Goal: Find specific page/section

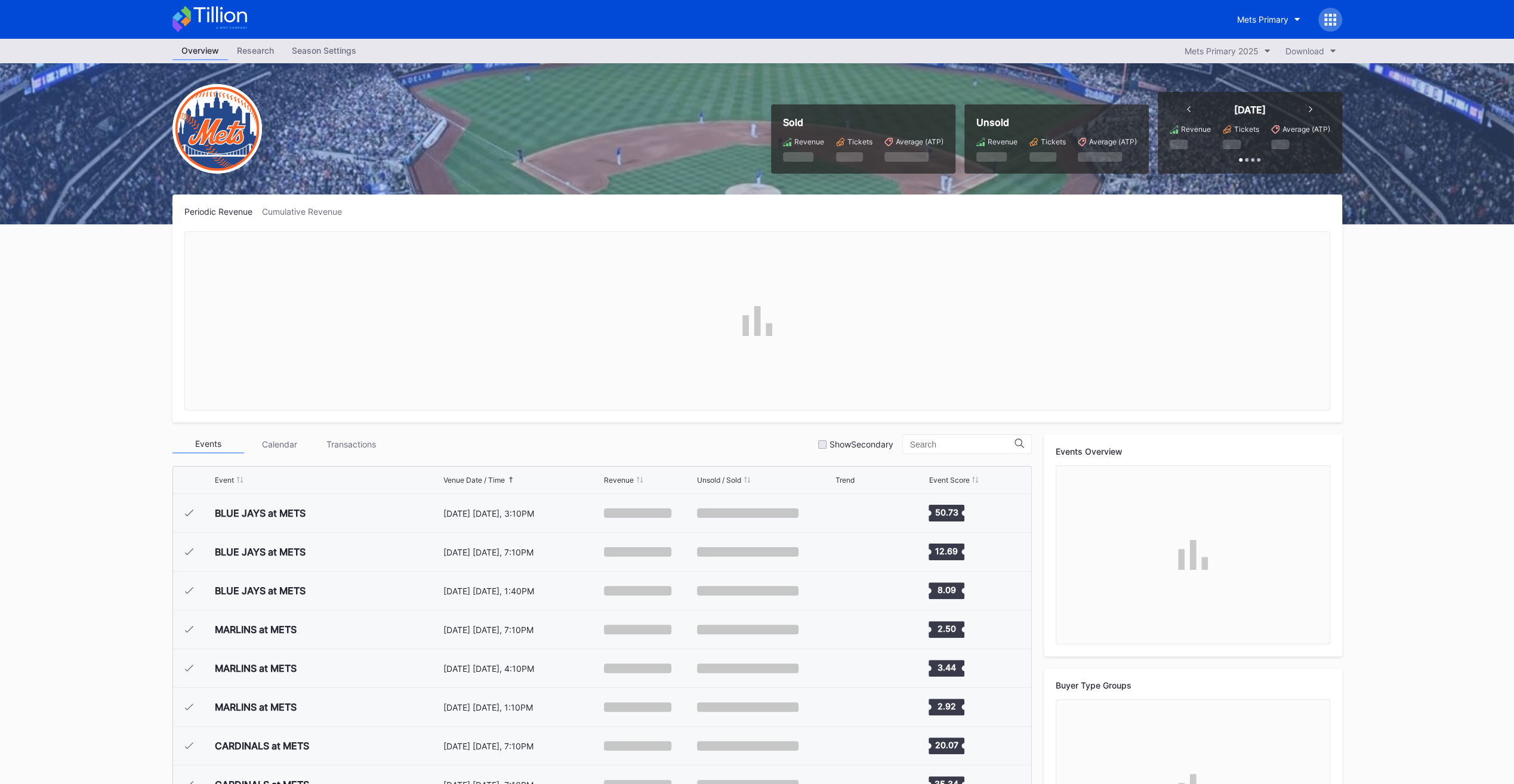
scroll to position [2871, 0]
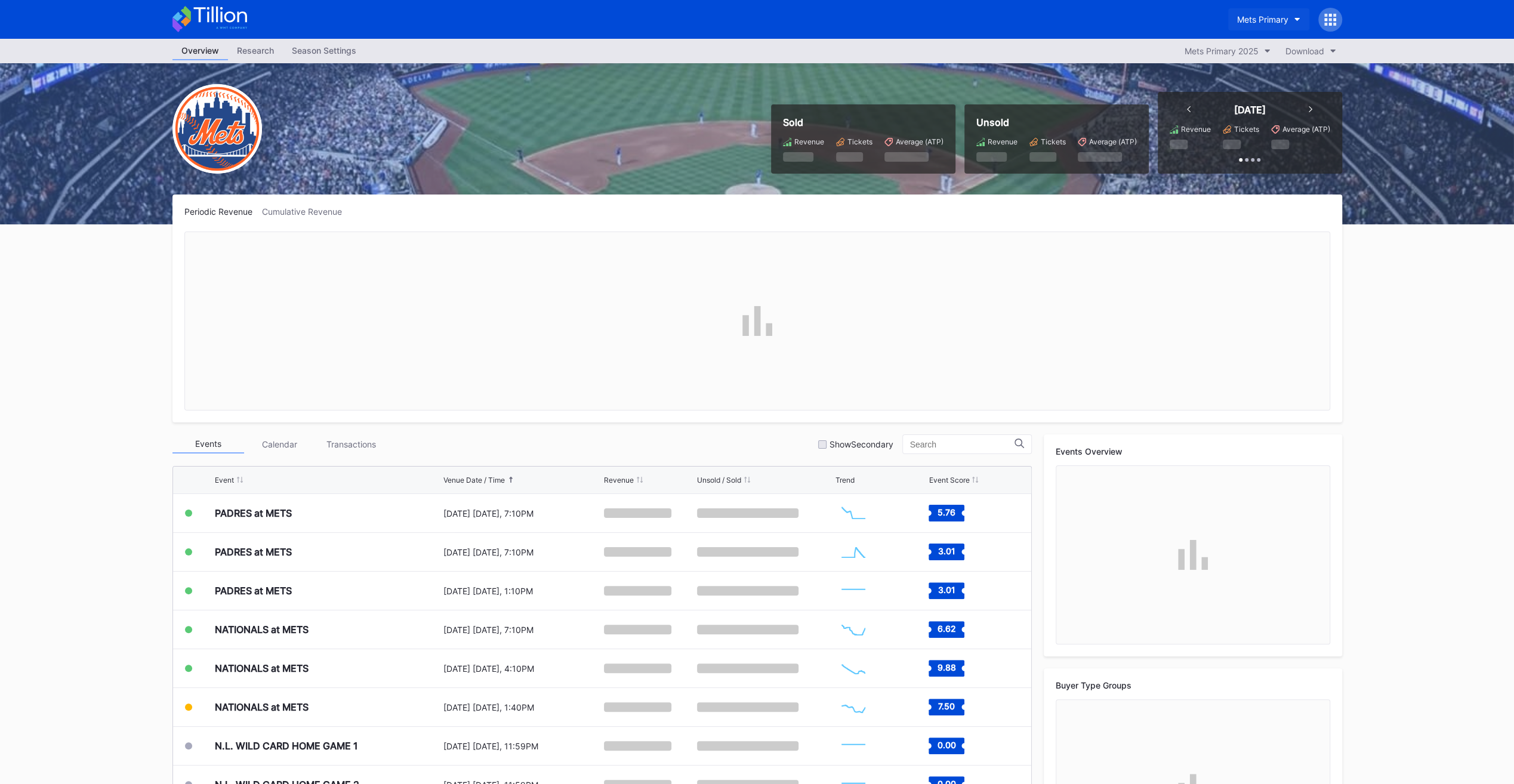
click at [1245, 14] on div "Mets Primary" at bounding box center [1263, 19] width 52 height 10
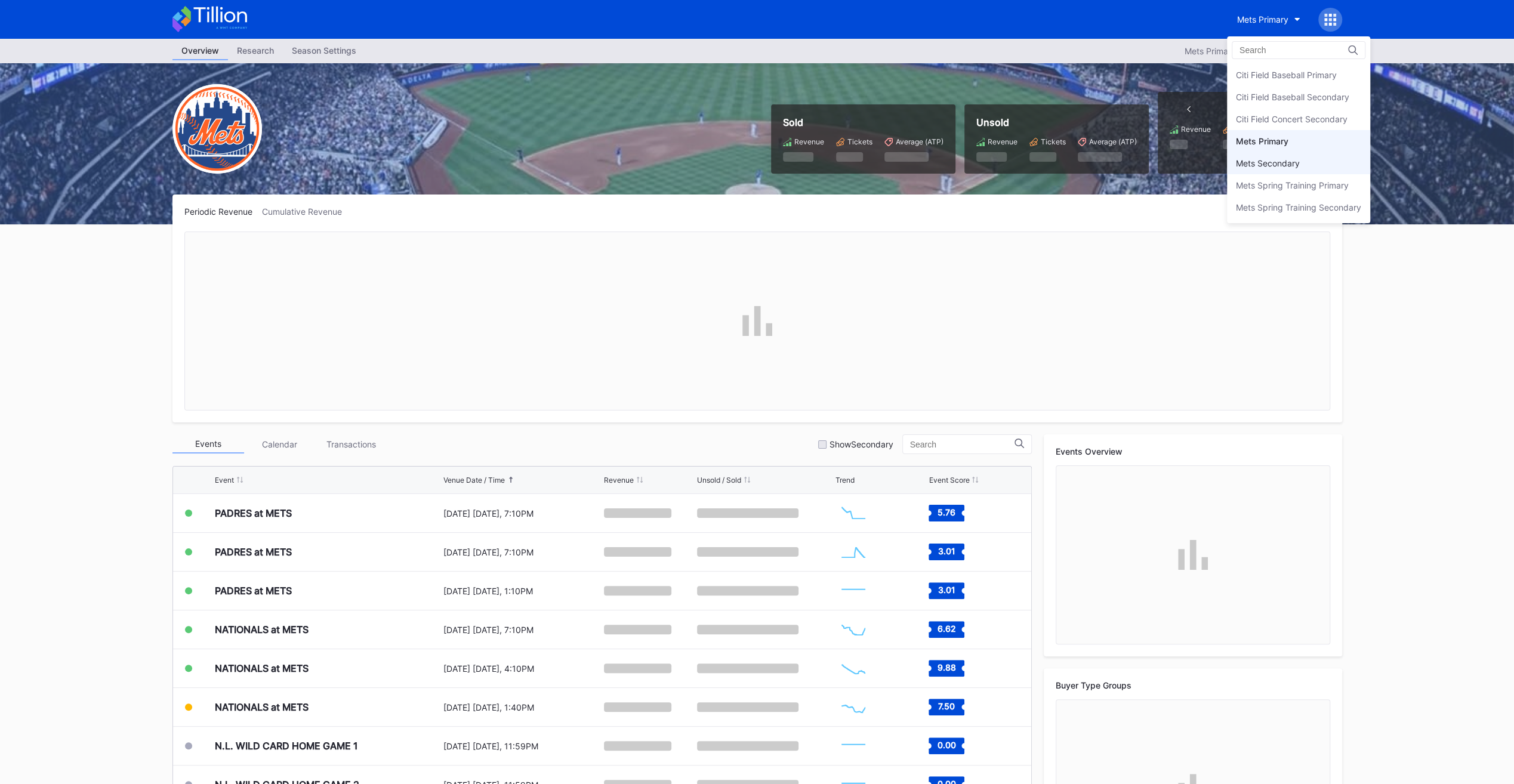
click at [1291, 164] on div "Mets Secondary" at bounding box center [1268, 163] width 64 height 10
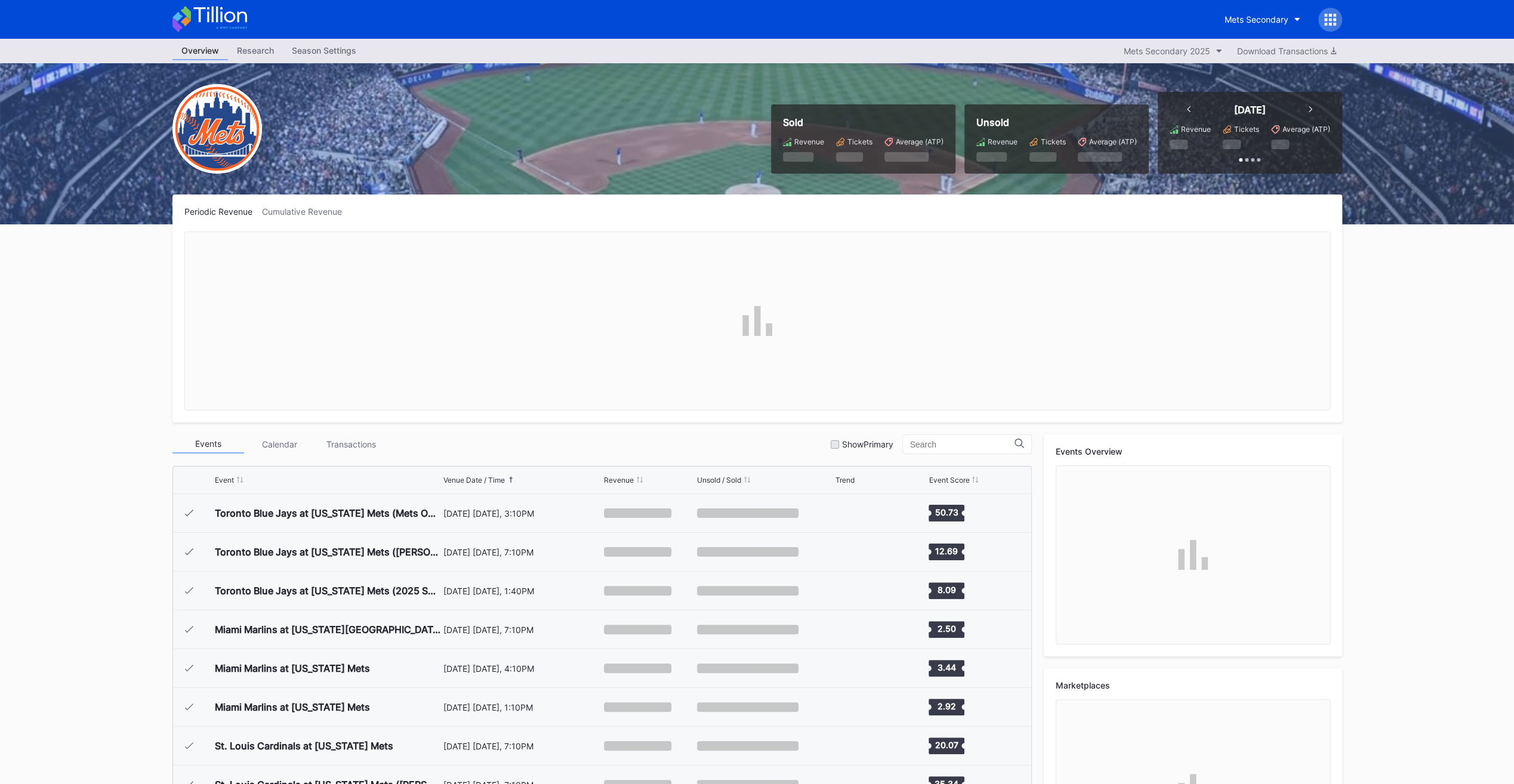
scroll to position [2871, 0]
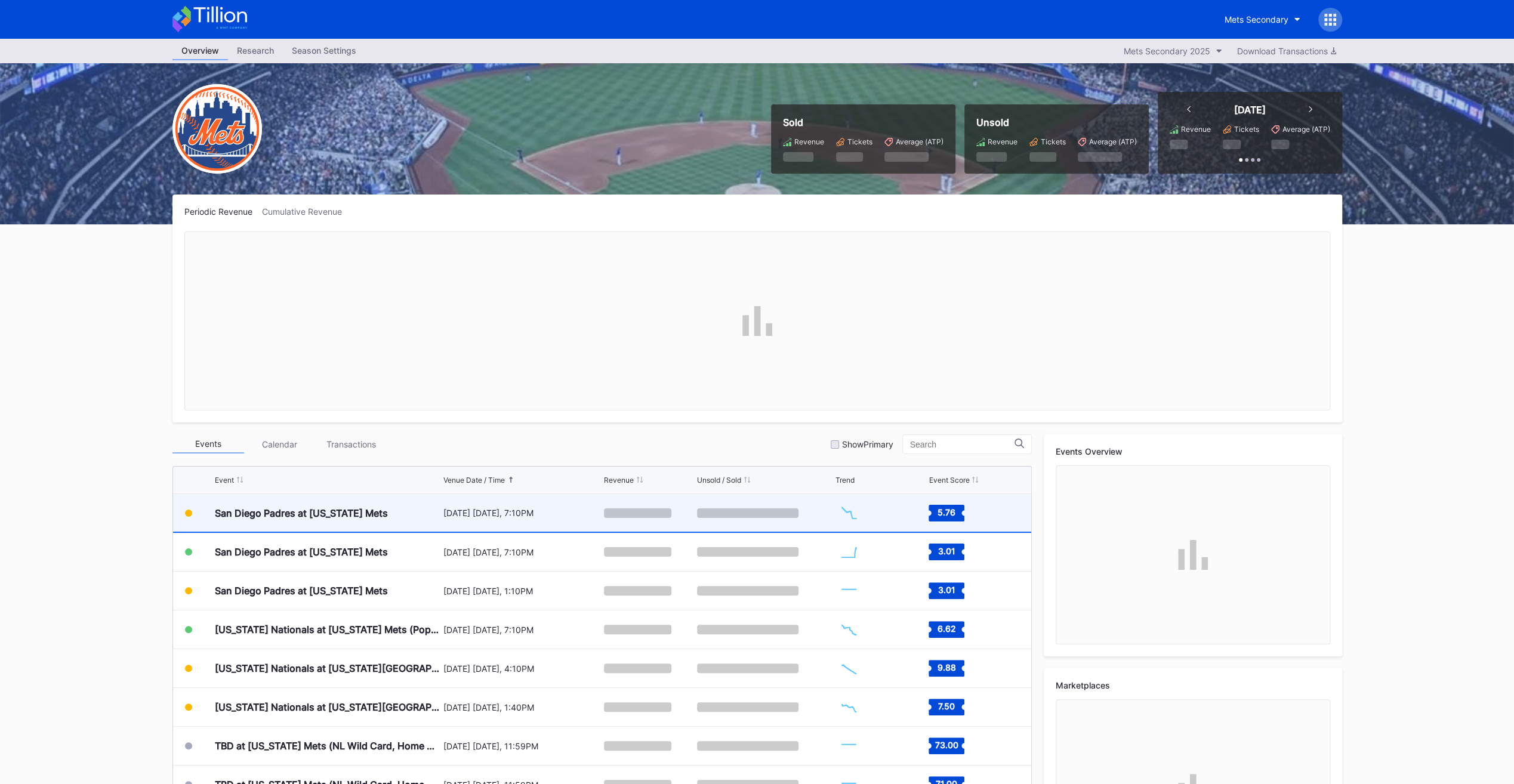
click at [275, 511] on div "San Diego Padres at [US_STATE] Mets" at bounding box center [301, 513] width 173 height 12
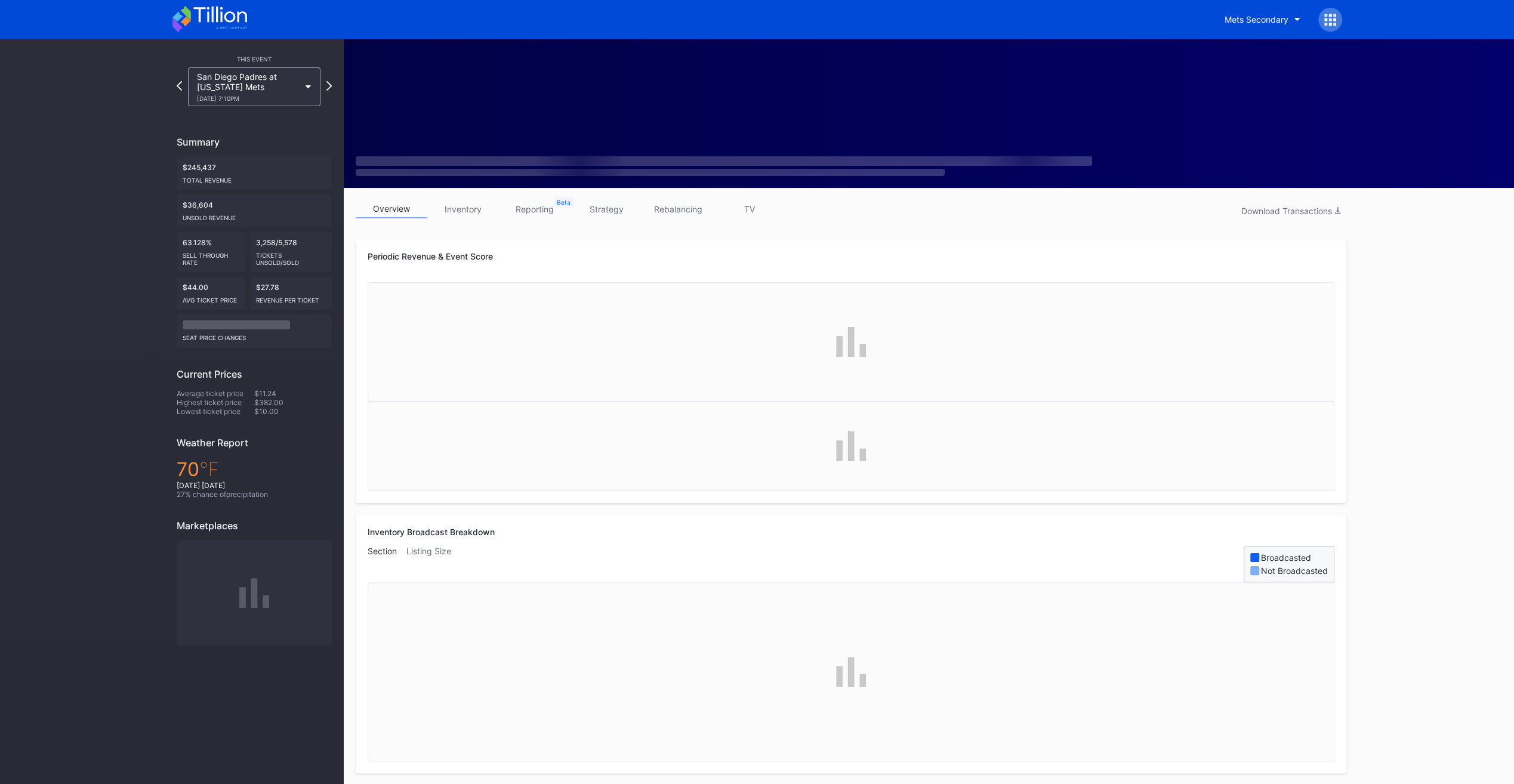
click at [469, 202] on link "inventory" at bounding box center [463, 209] width 72 height 18
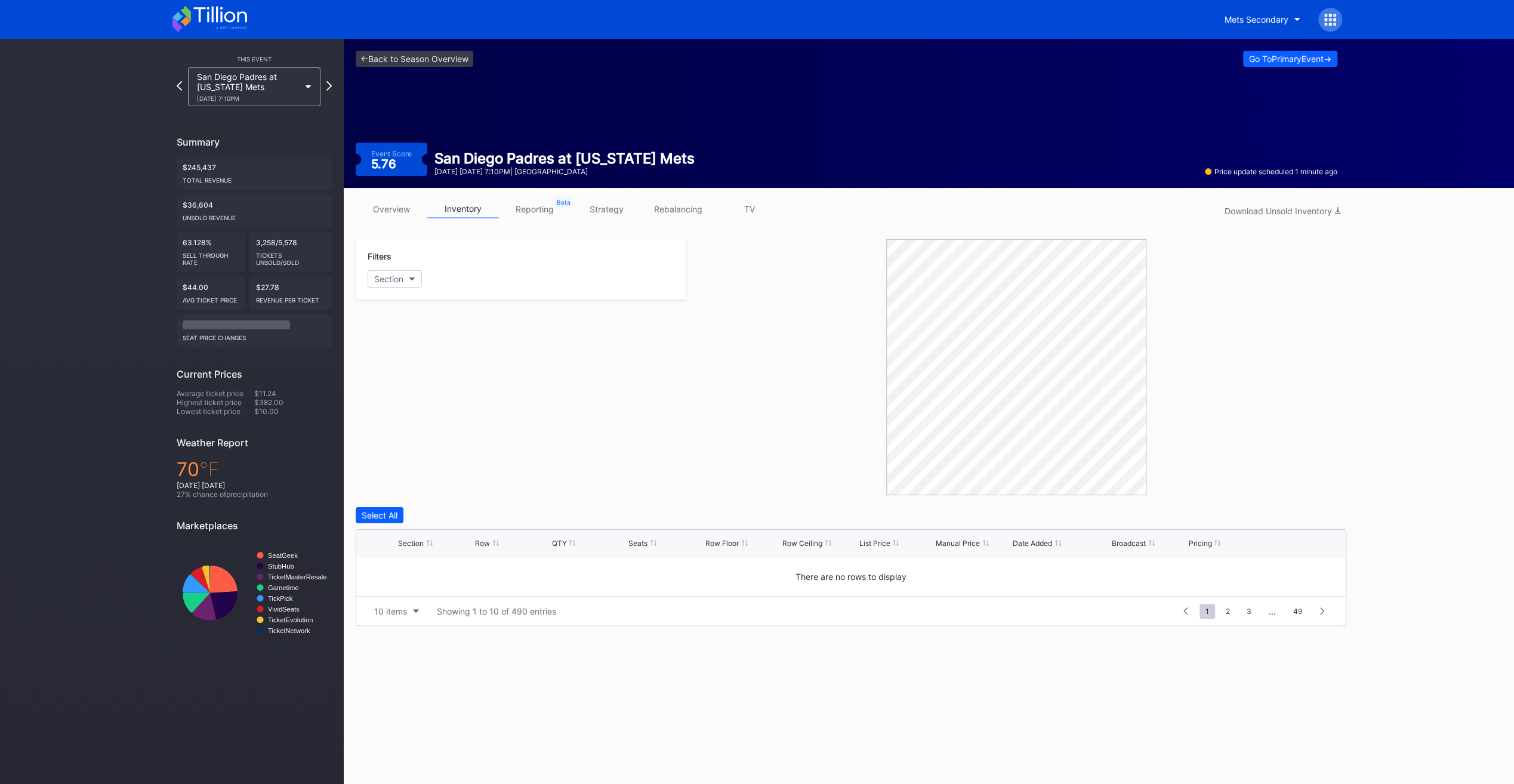
click at [408, 282] on button "Section" at bounding box center [394, 279] width 55 height 17
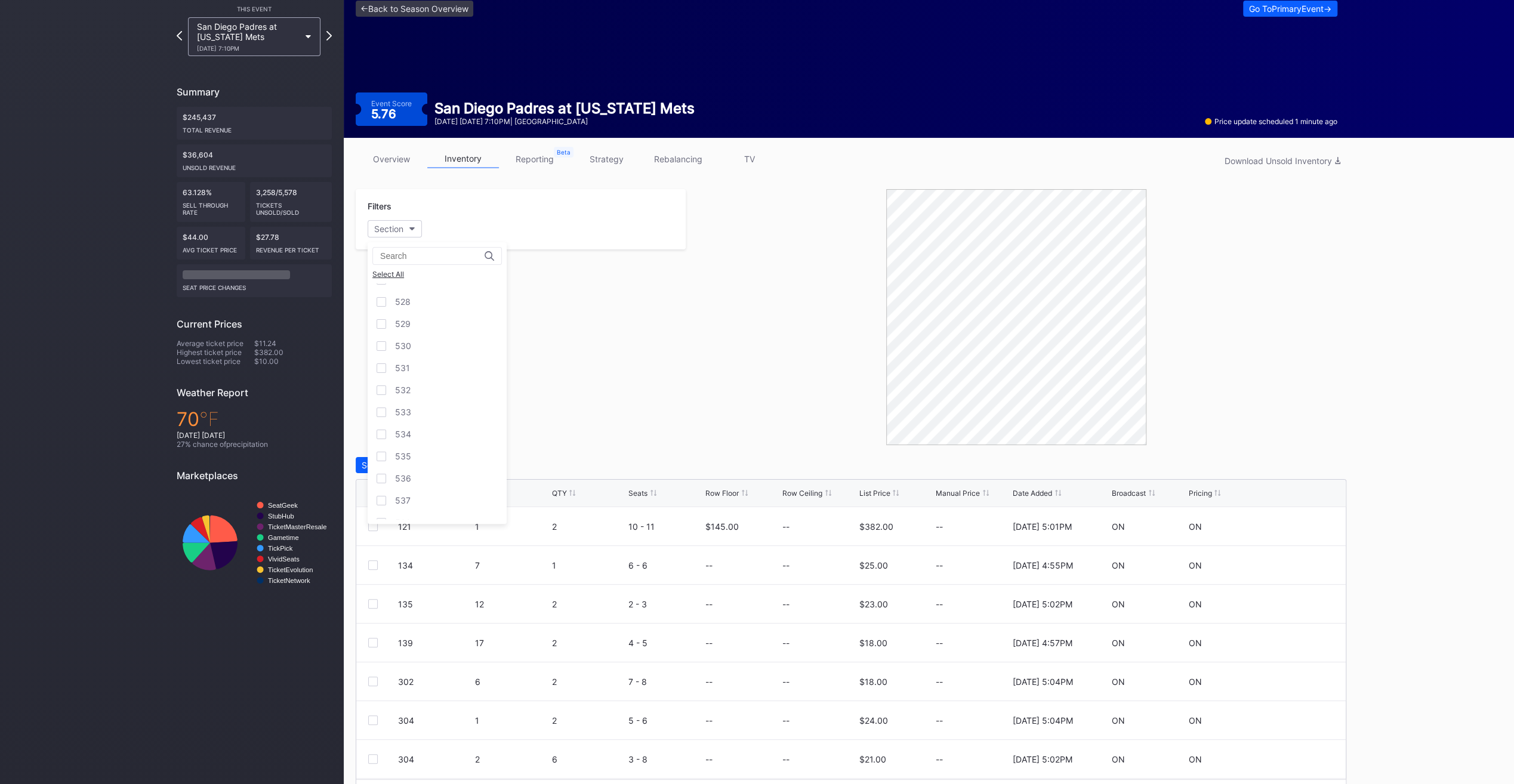
scroll to position [85, 0]
